Goal: Find specific page/section: Find specific page/section

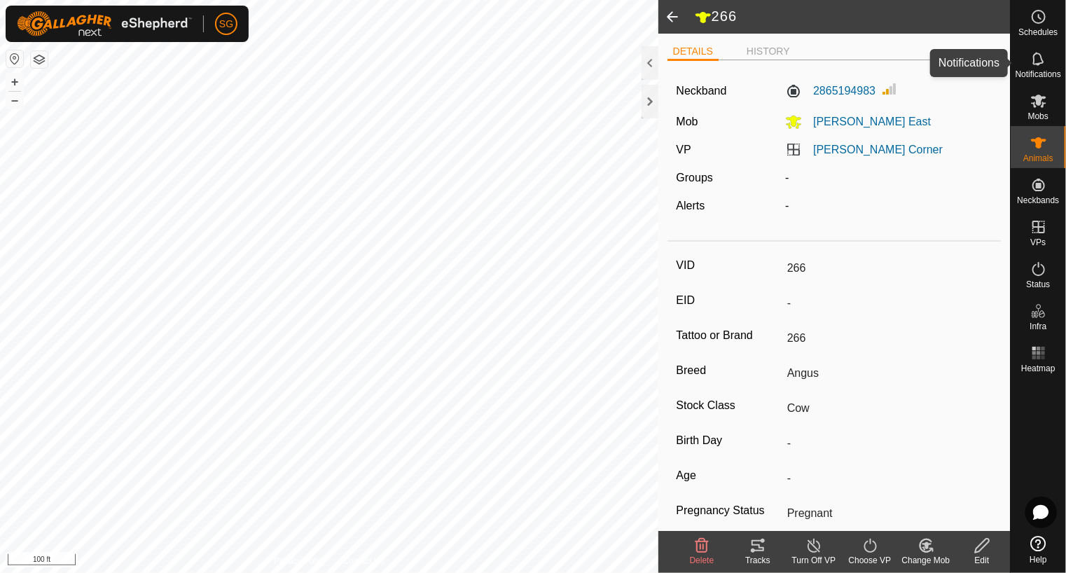
click at [1042, 62] on icon at bounding box center [1038, 58] width 11 height 13
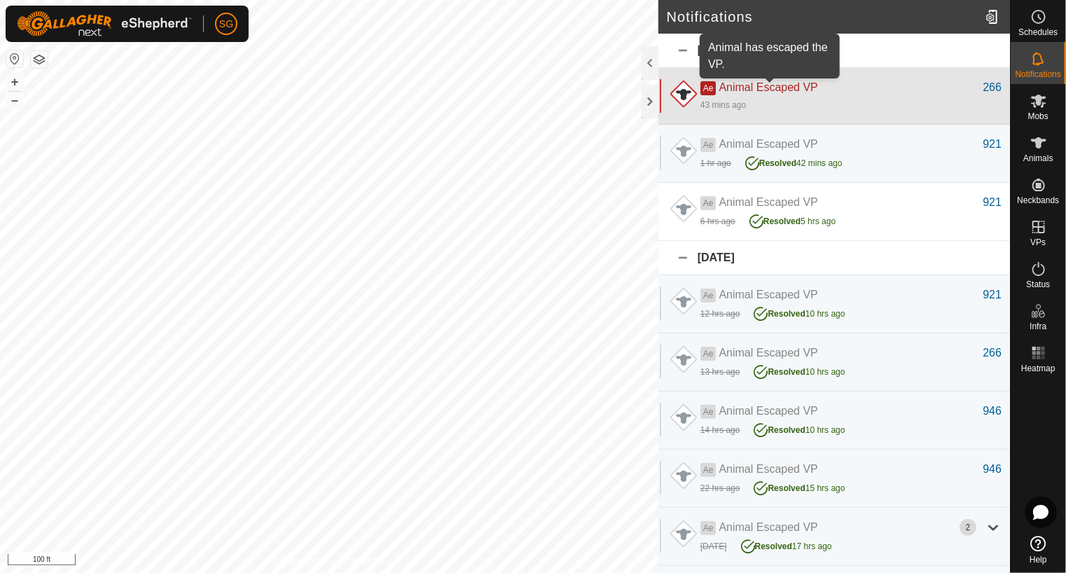
click at [761, 88] on span "Animal Escaped VP" at bounding box center [768, 87] width 99 height 12
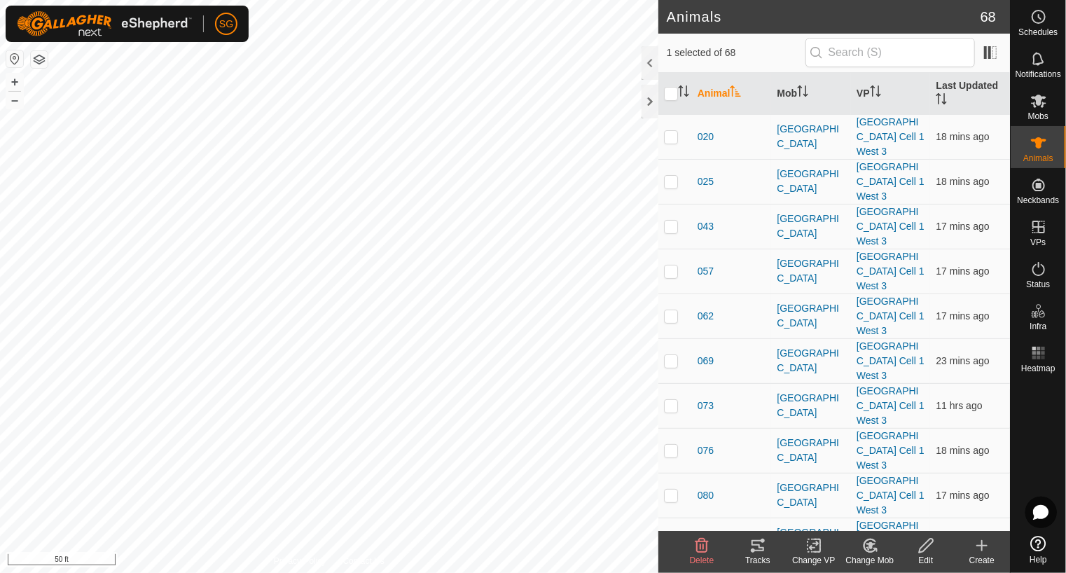
click at [755, 539] on icon at bounding box center [758, 545] width 17 height 17
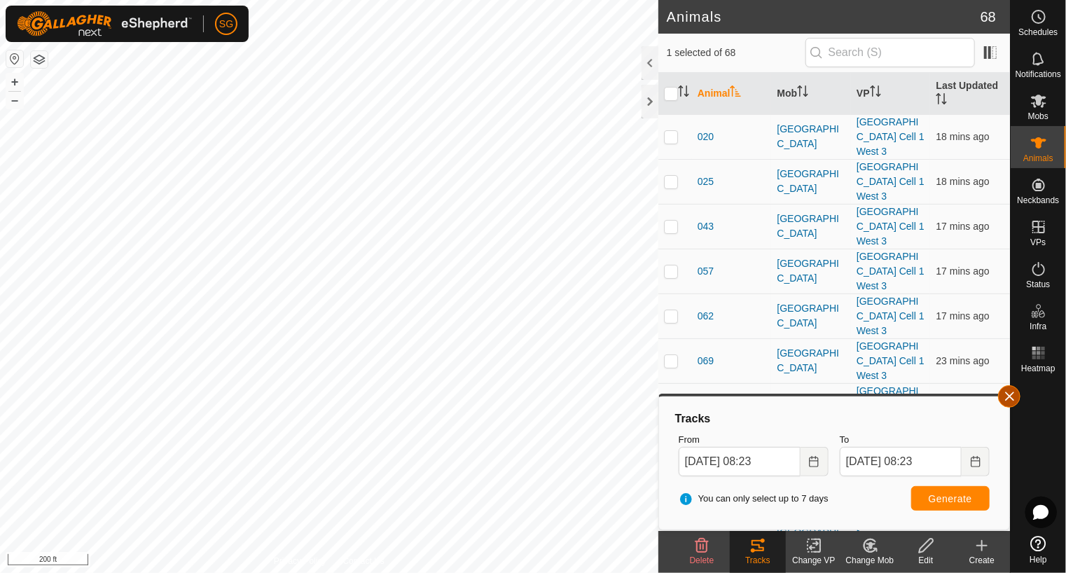
click at [1009, 393] on button "button" at bounding box center [1009, 396] width 22 height 22
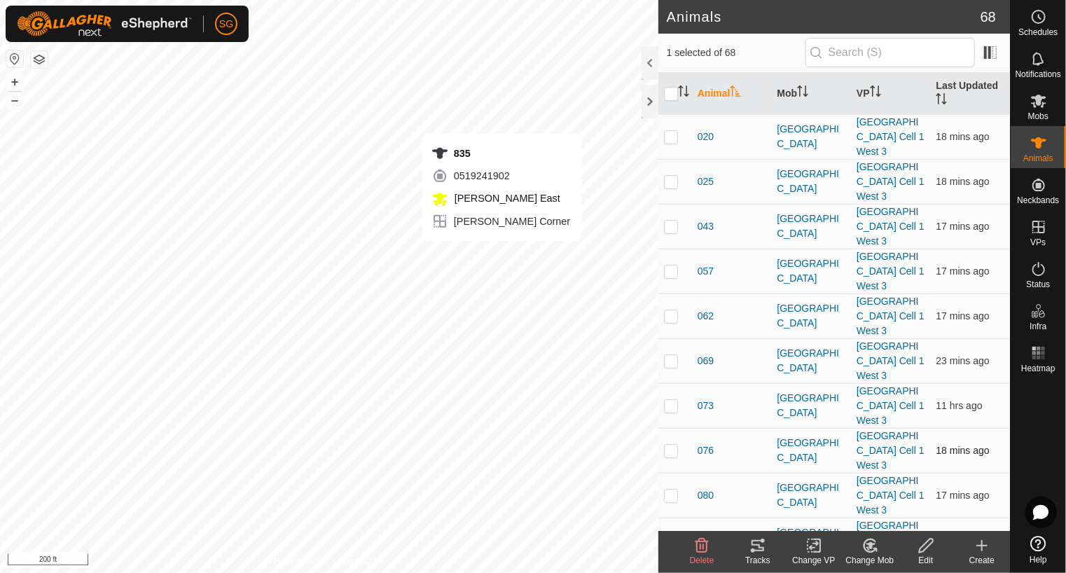
checkbox input "false"
click at [759, 542] on icon at bounding box center [758, 545] width 13 height 11
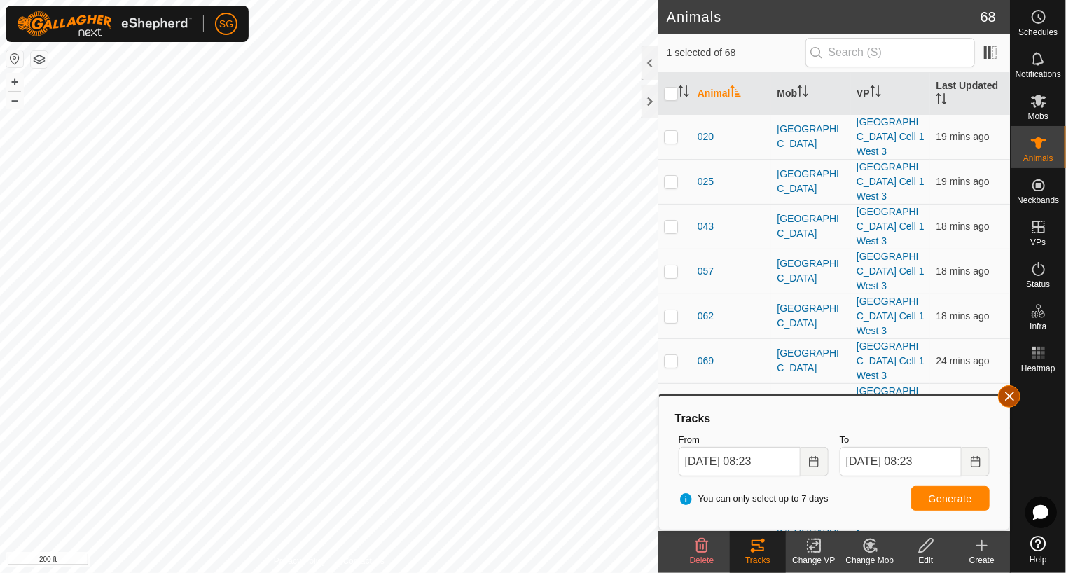
click at [1003, 390] on button "button" at bounding box center [1009, 396] width 22 height 22
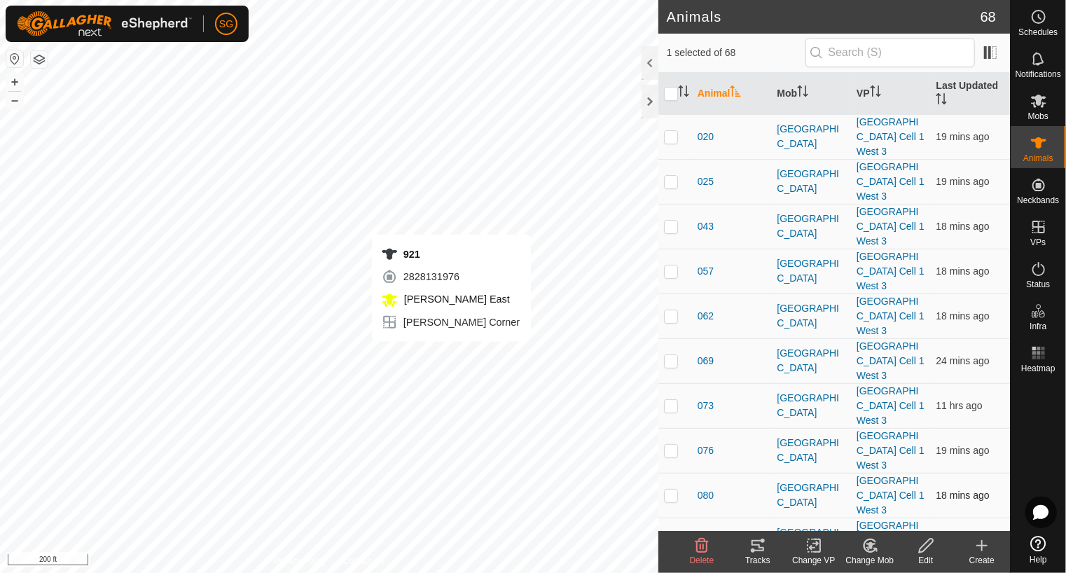
checkbox input "false"
checkbox input "true"
click at [759, 550] on icon at bounding box center [758, 545] width 13 height 11
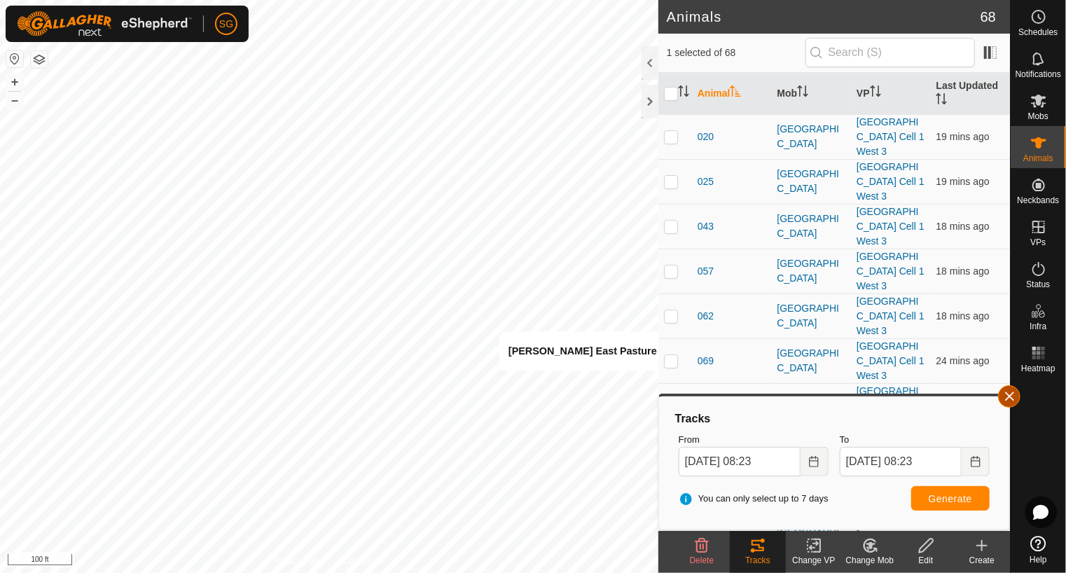
click at [1005, 397] on button "button" at bounding box center [1009, 396] width 22 height 22
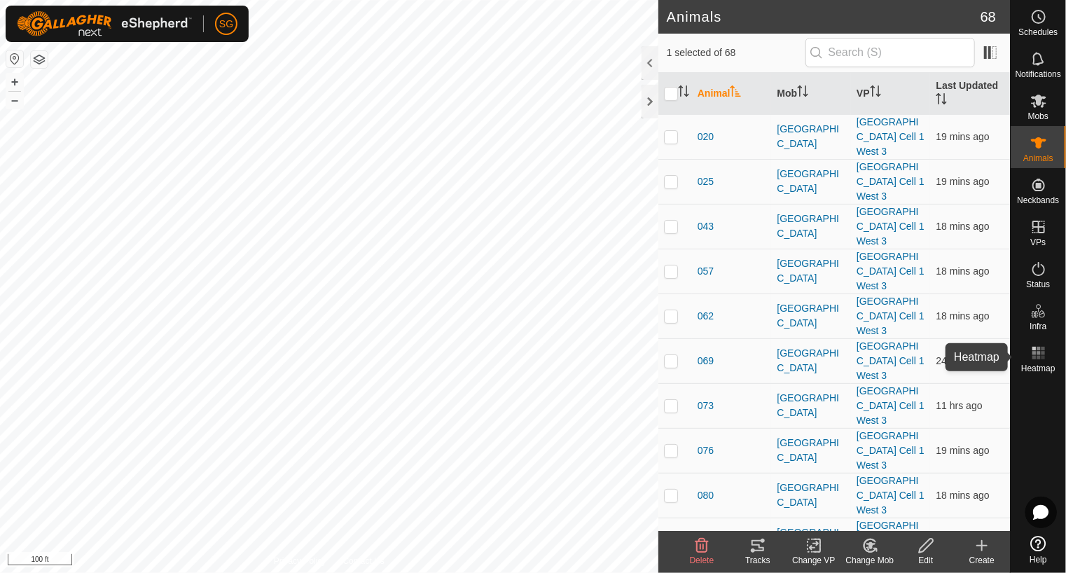
click at [1036, 348] on icon at bounding box center [1039, 353] width 17 height 17
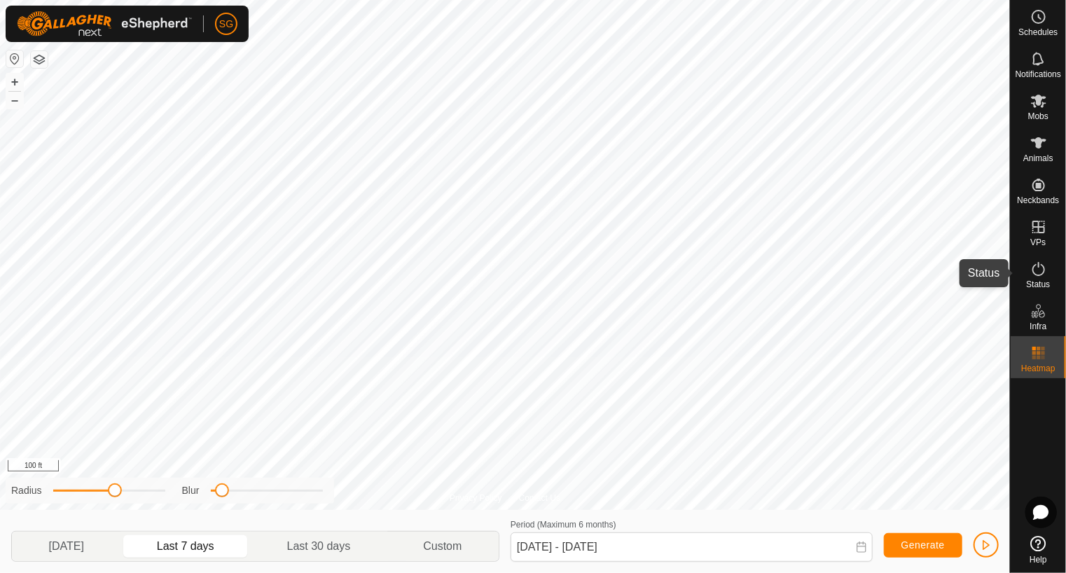
click at [1038, 269] on icon at bounding box center [1039, 269] width 17 height 17
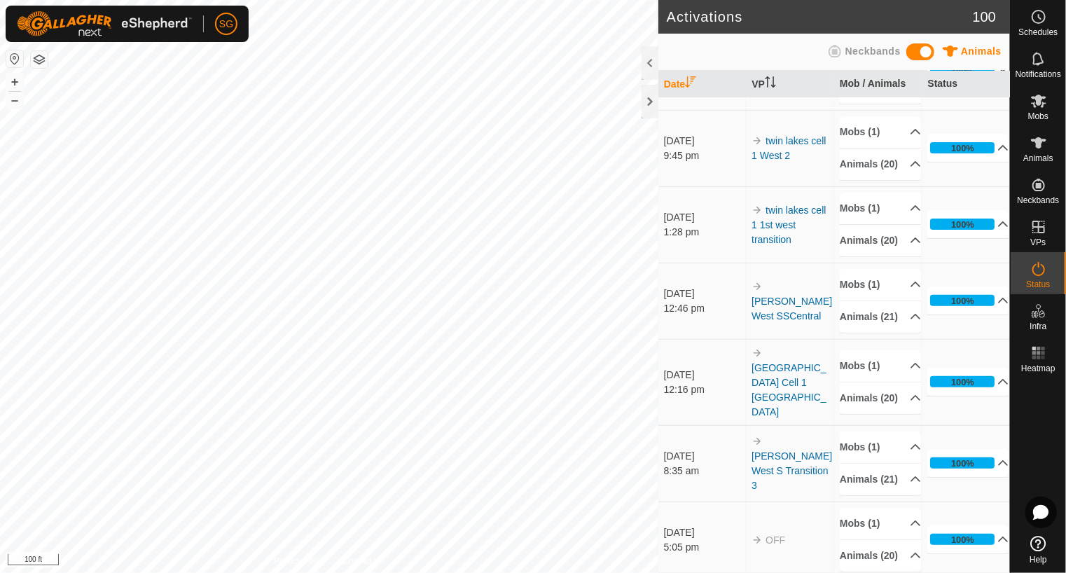
scroll to position [210, 0]
